Goal: Information Seeking & Learning: Learn about a topic

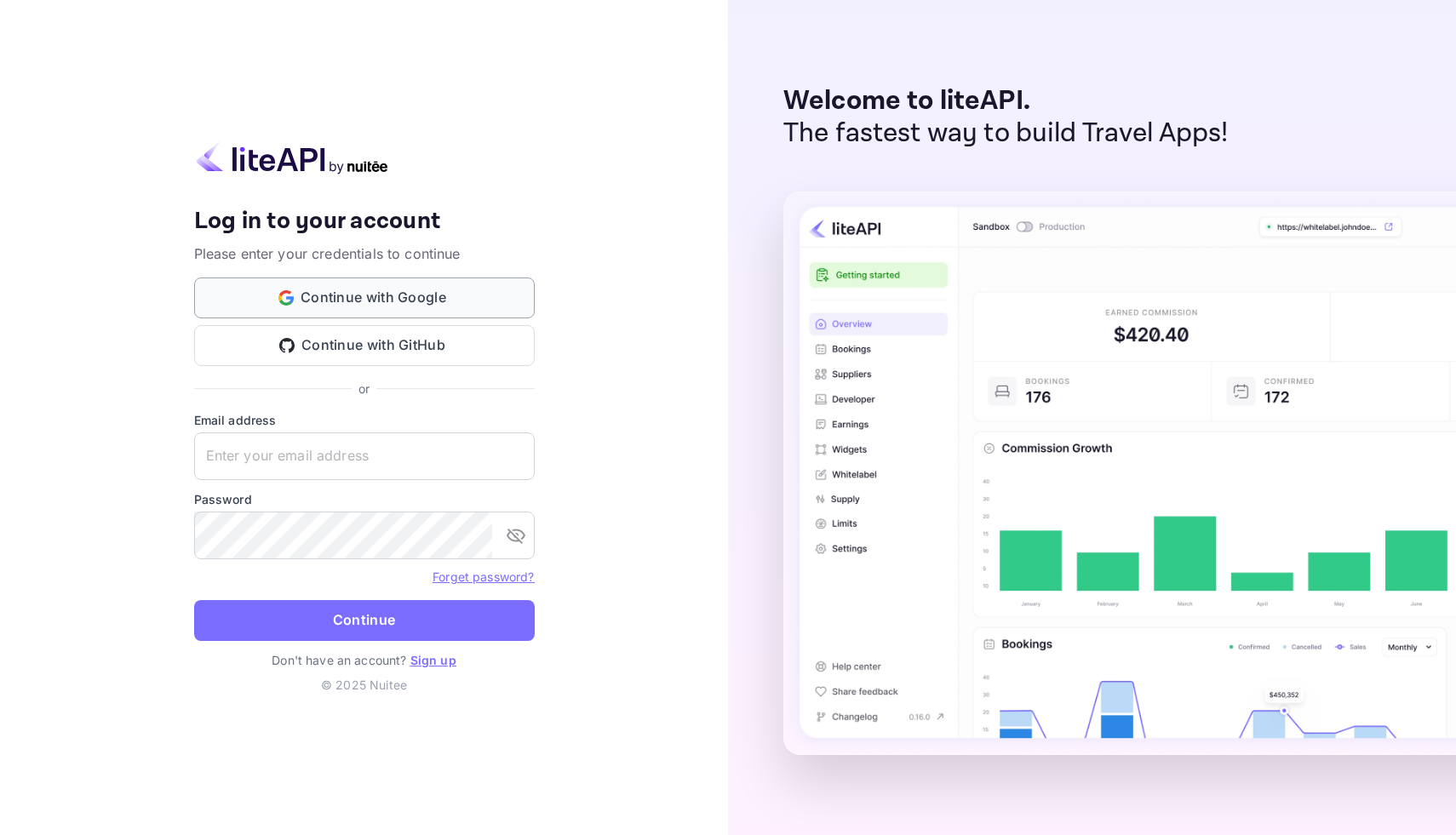
click at [437, 299] on button "Continue with Google" at bounding box center [364, 298] width 340 height 41
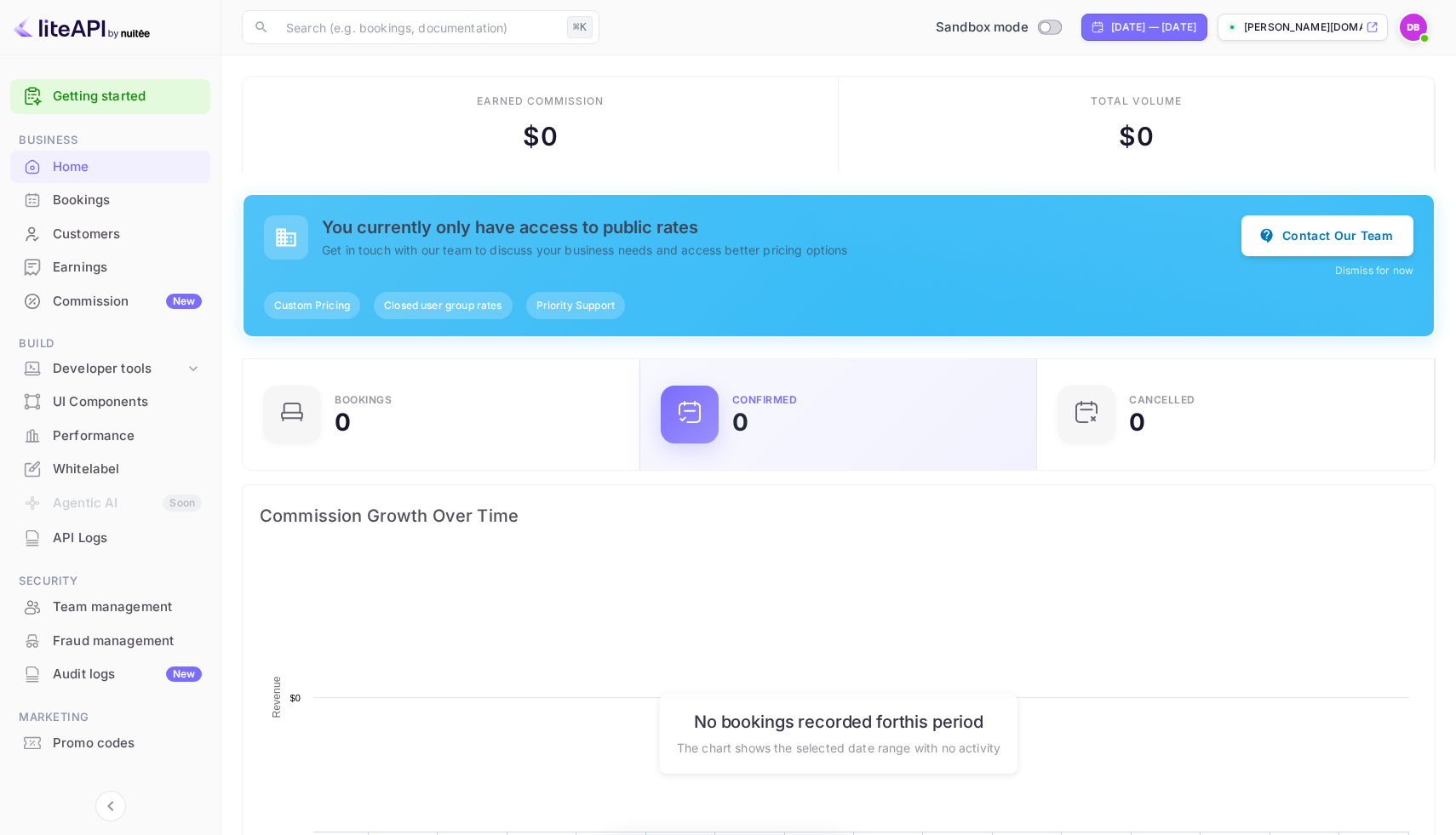
scroll to position [277, 388]
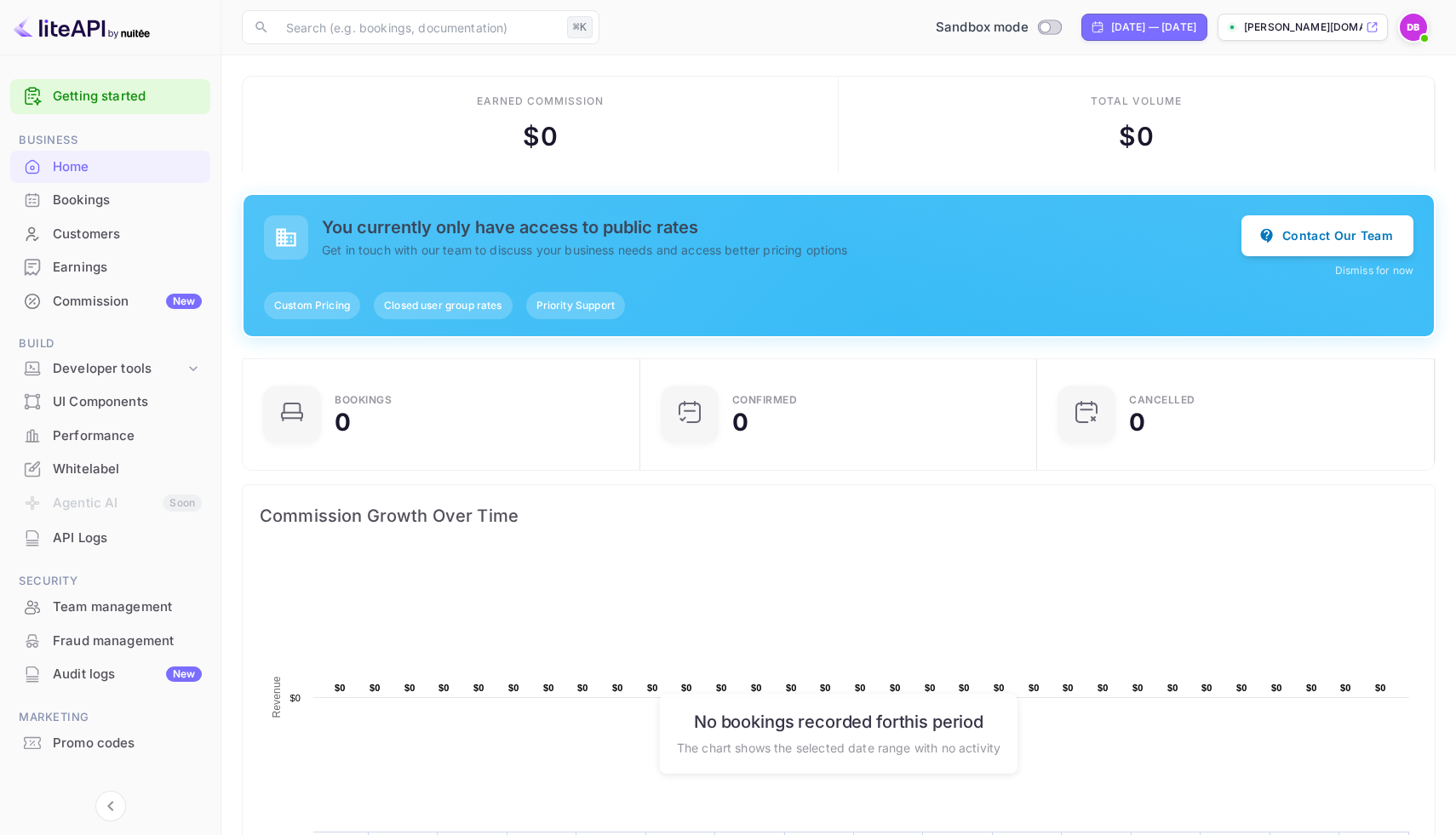
drag, startPoint x: 525, startPoint y: 135, endPoint x: 640, endPoint y: 135, distance: 115.0
click at [640, 135] on div "Earned commission $ 0" at bounding box center [541, 125] width 596 height 96
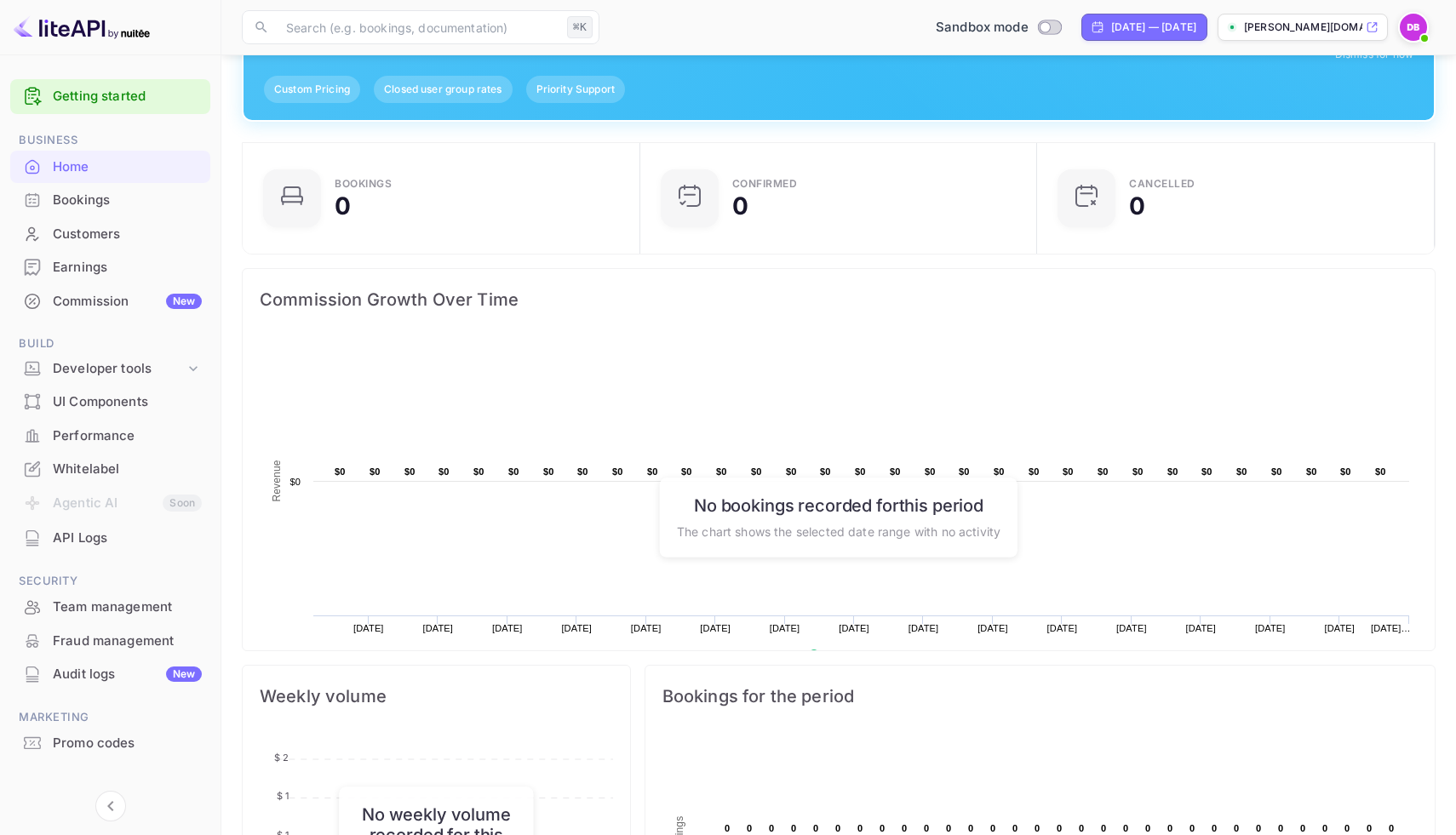
scroll to position [225, 0]
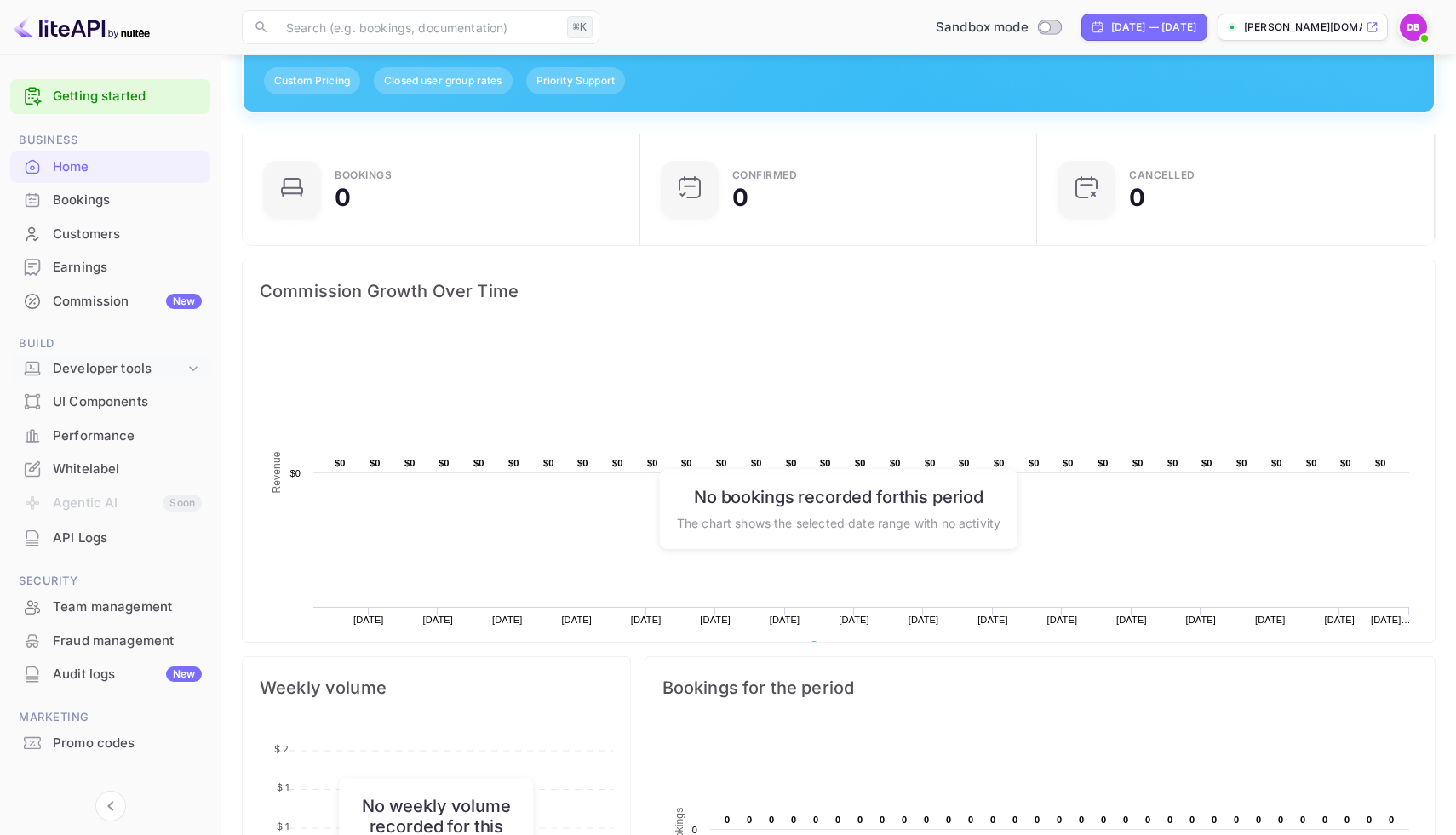
click at [198, 368] on icon at bounding box center [193, 368] width 17 height 17
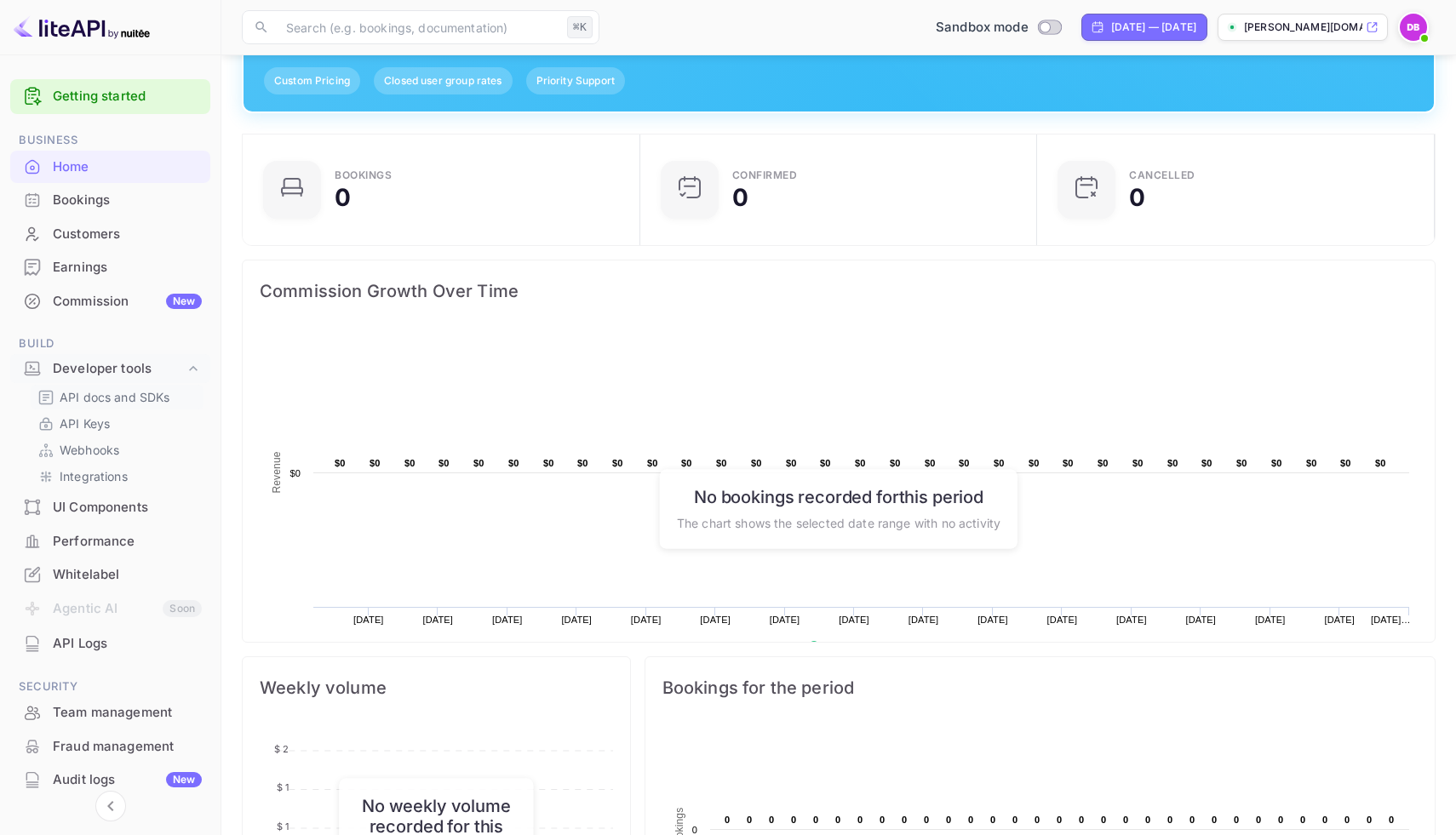
click at [97, 396] on p "API docs and SDKs" at bounding box center [115, 397] width 111 height 18
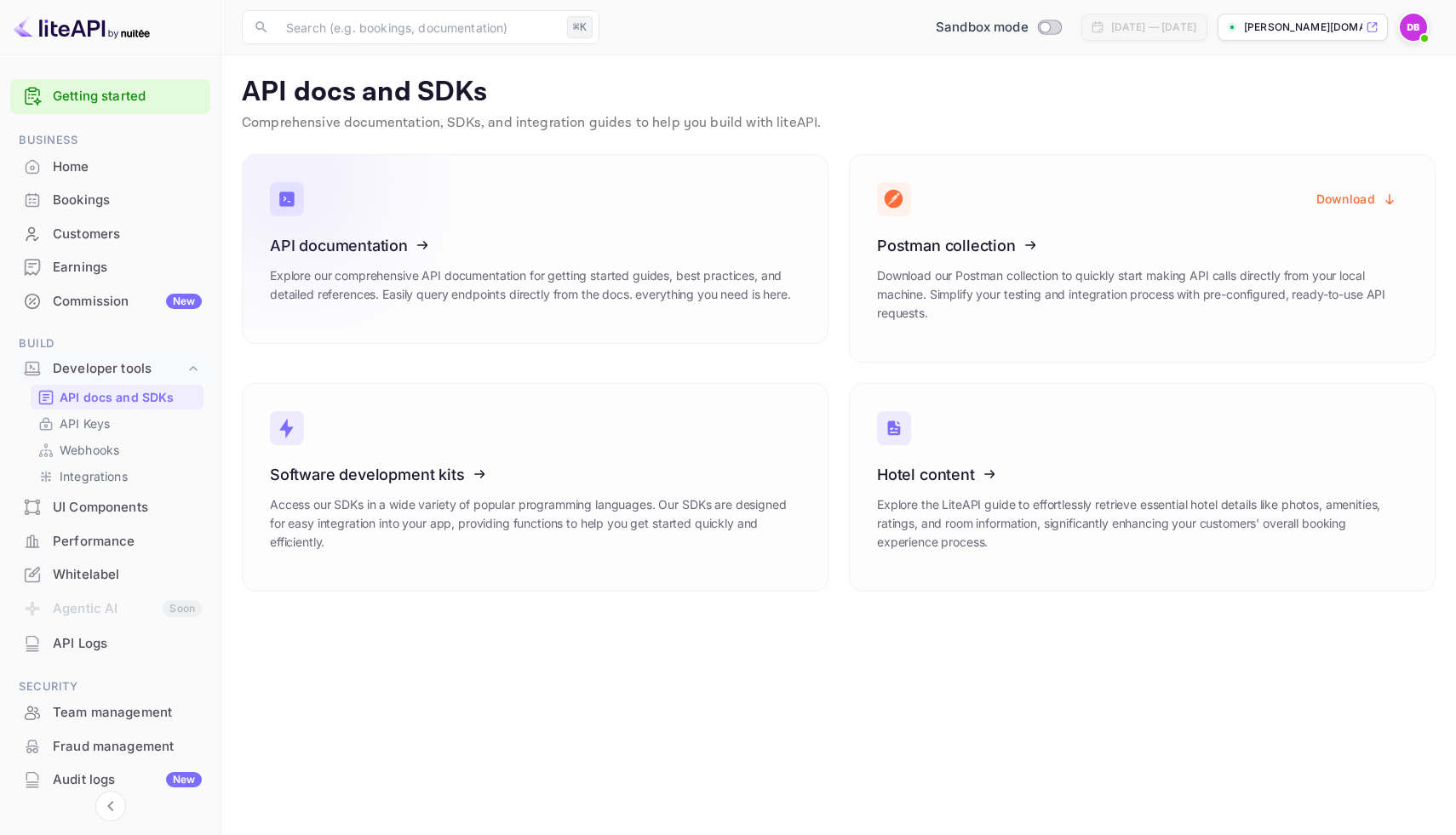
click at [512, 248] on h3 "API documentation" at bounding box center [535, 246] width 531 height 18
click at [1020, 468] on icon at bounding box center [982, 472] width 265 height 175
